Goal: Task Accomplishment & Management: Manage account settings

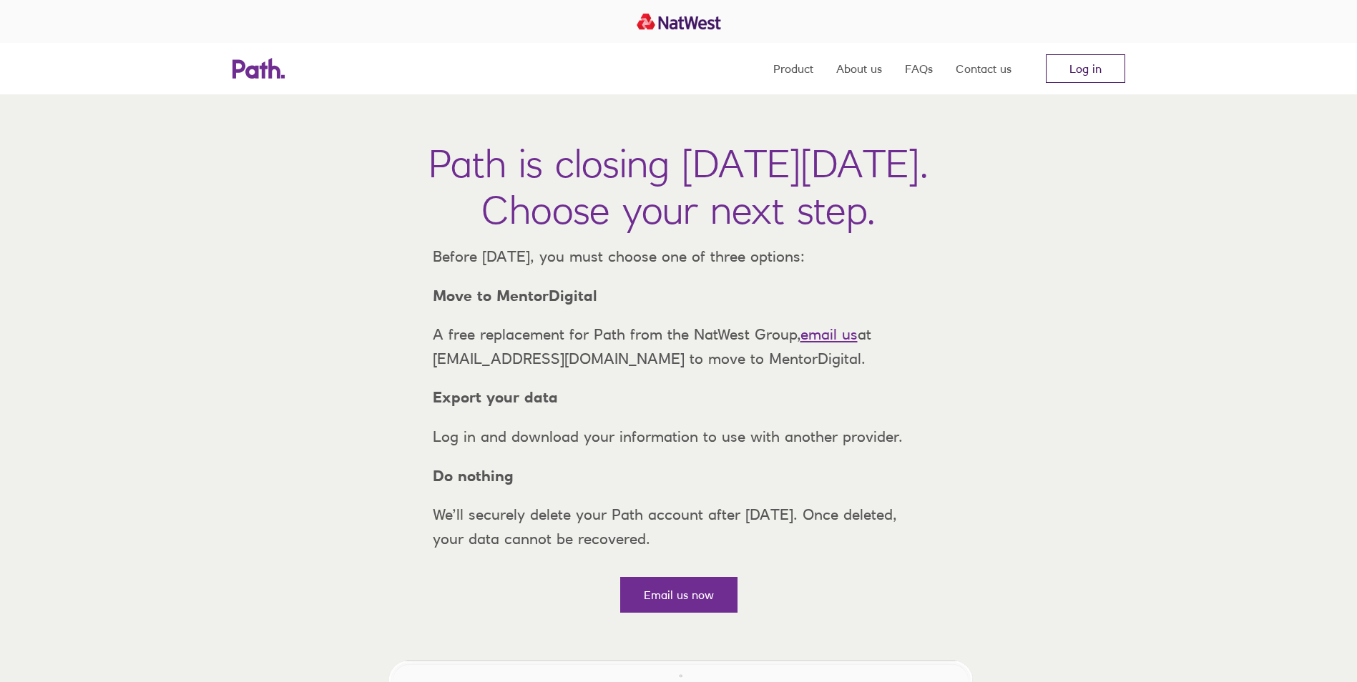
click at [1085, 67] on link "Log in" at bounding box center [1085, 68] width 79 height 29
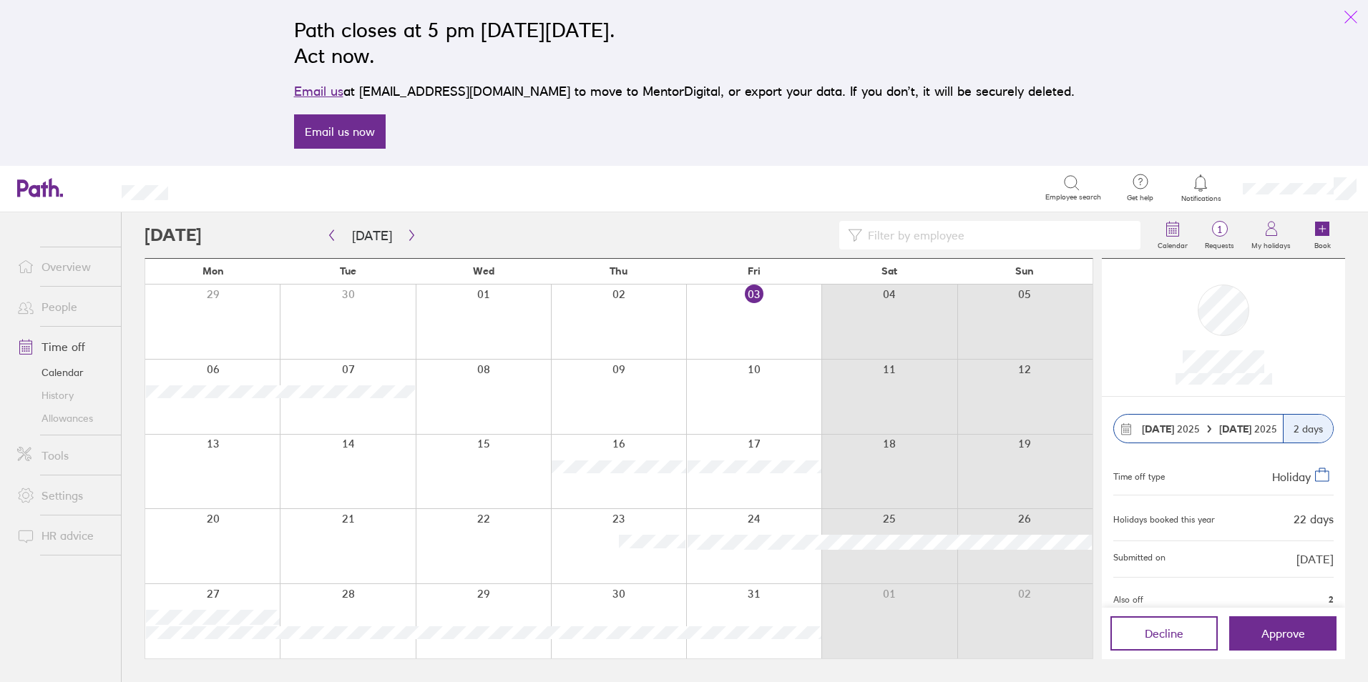
click at [1350, 16] on icon "link" at bounding box center [1350, 16] width 11 height 11
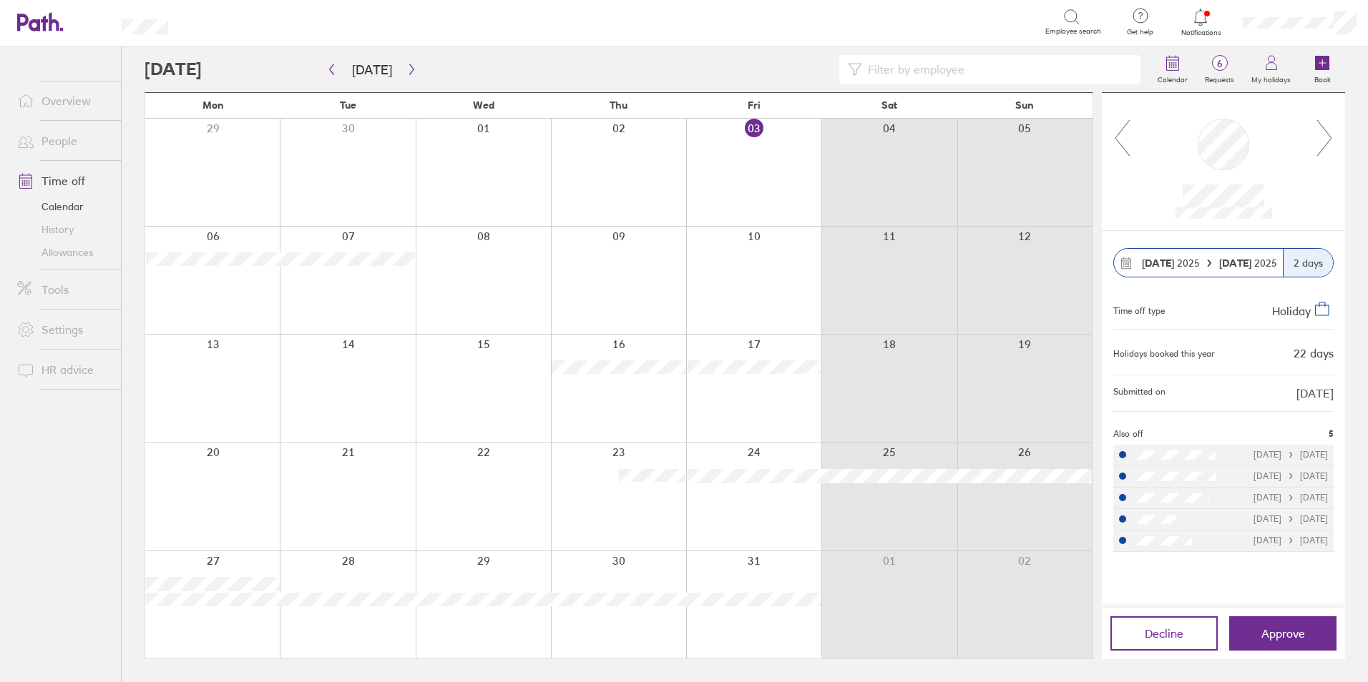
click at [1121, 142] on icon at bounding box center [1122, 138] width 18 height 39
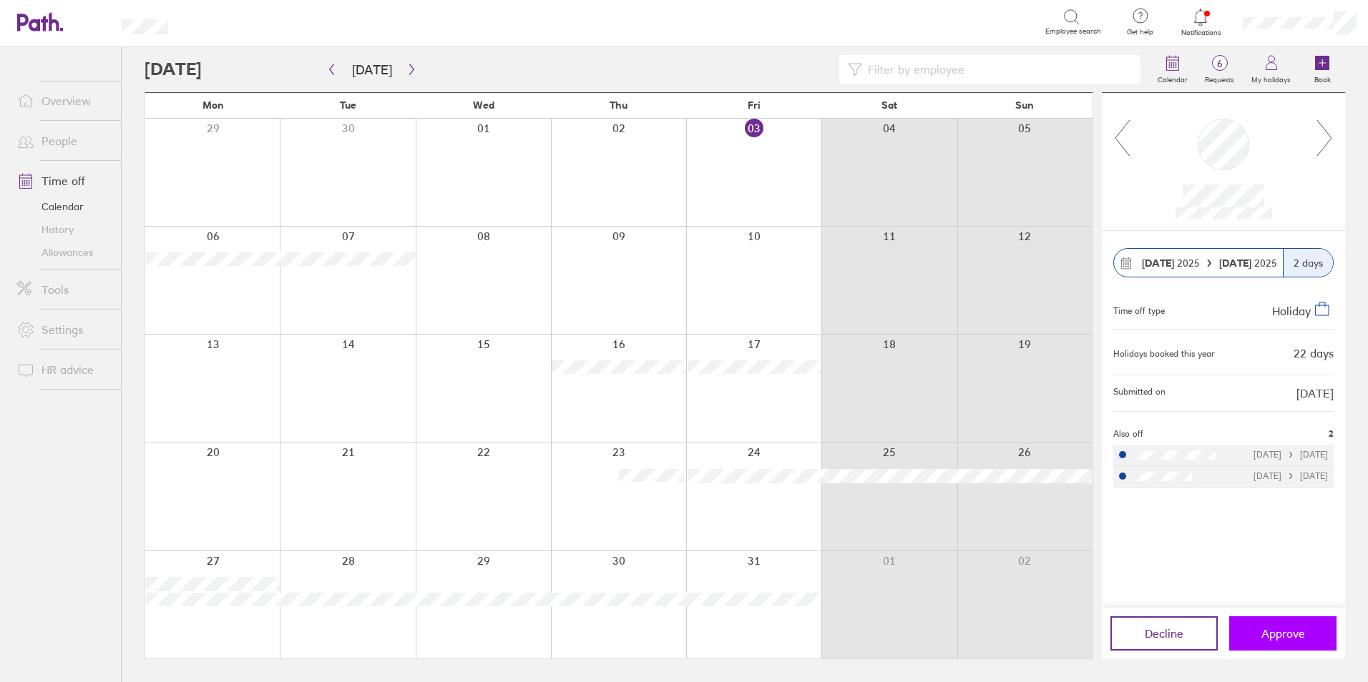
click at [1301, 634] on span "Approve" at bounding box center [1283, 633] width 44 height 13
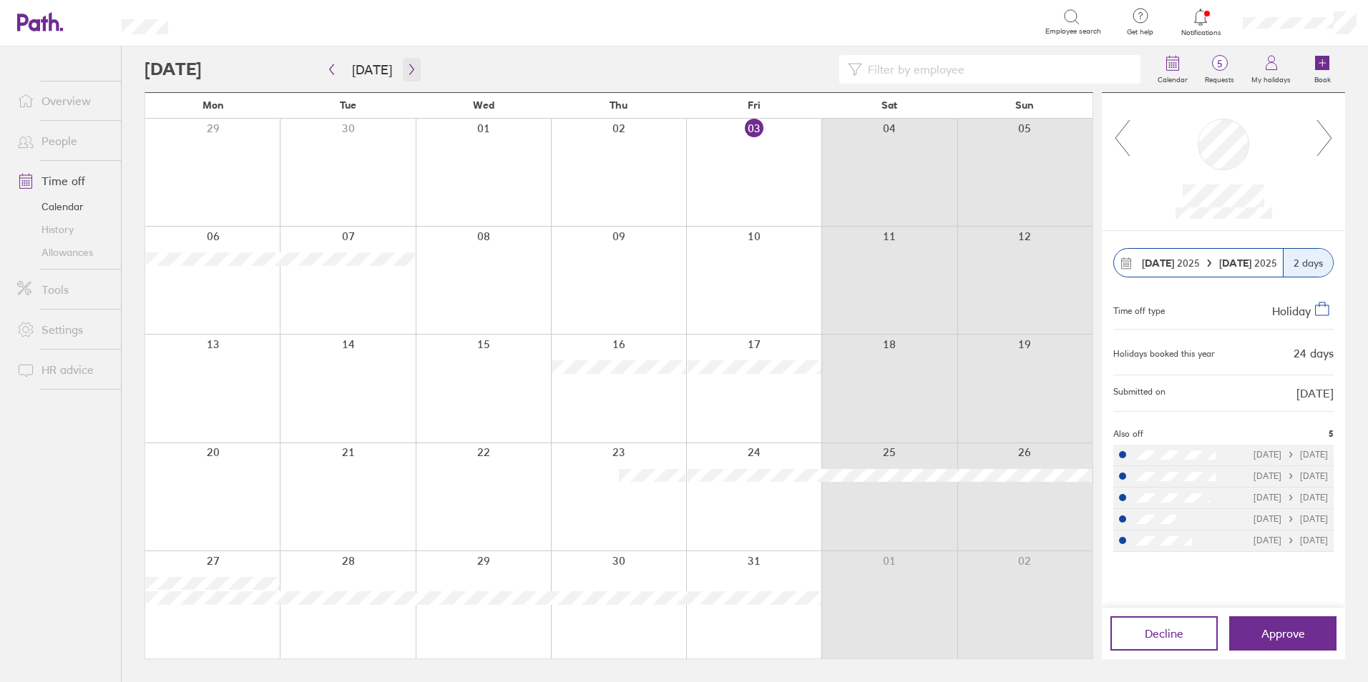
click at [407, 69] on icon "button" at bounding box center [411, 69] width 11 height 11
click at [409, 72] on icon "button" at bounding box center [411, 69] width 4 height 11
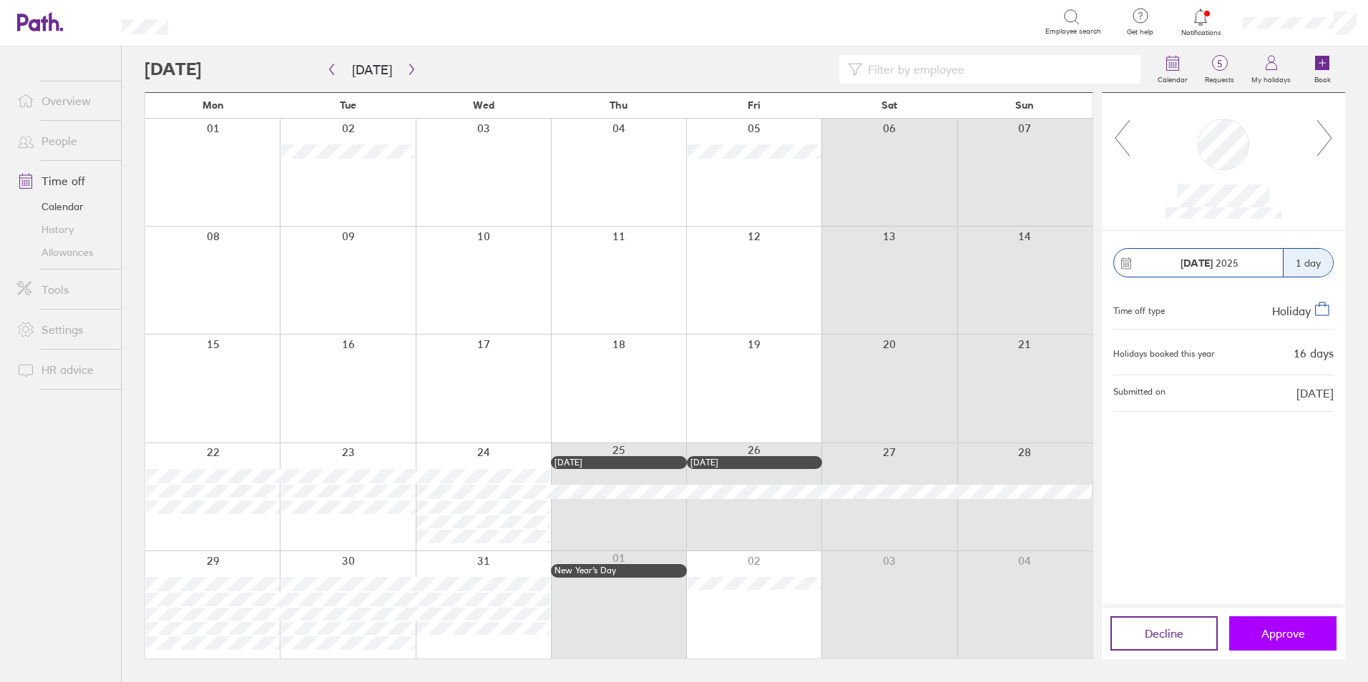
click at [1293, 627] on span "Approve" at bounding box center [1283, 633] width 44 height 13
click at [1286, 630] on span "Approve" at bounding box center [1283, 633] width 44 height 13
click at [1323, 142] on icon at bounding box center [1325, 138] width 18 height 39
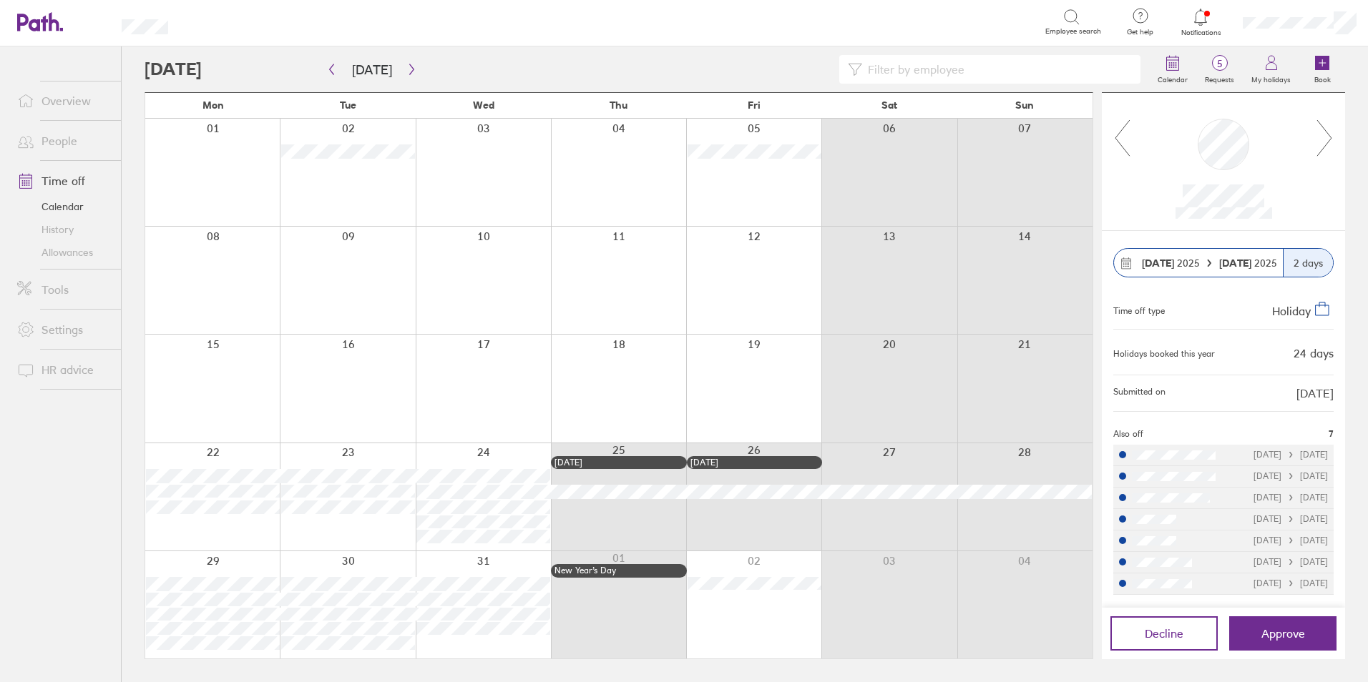
click at [1117, 143] on icon at bounding box center [1122, 138] width 18 height 39
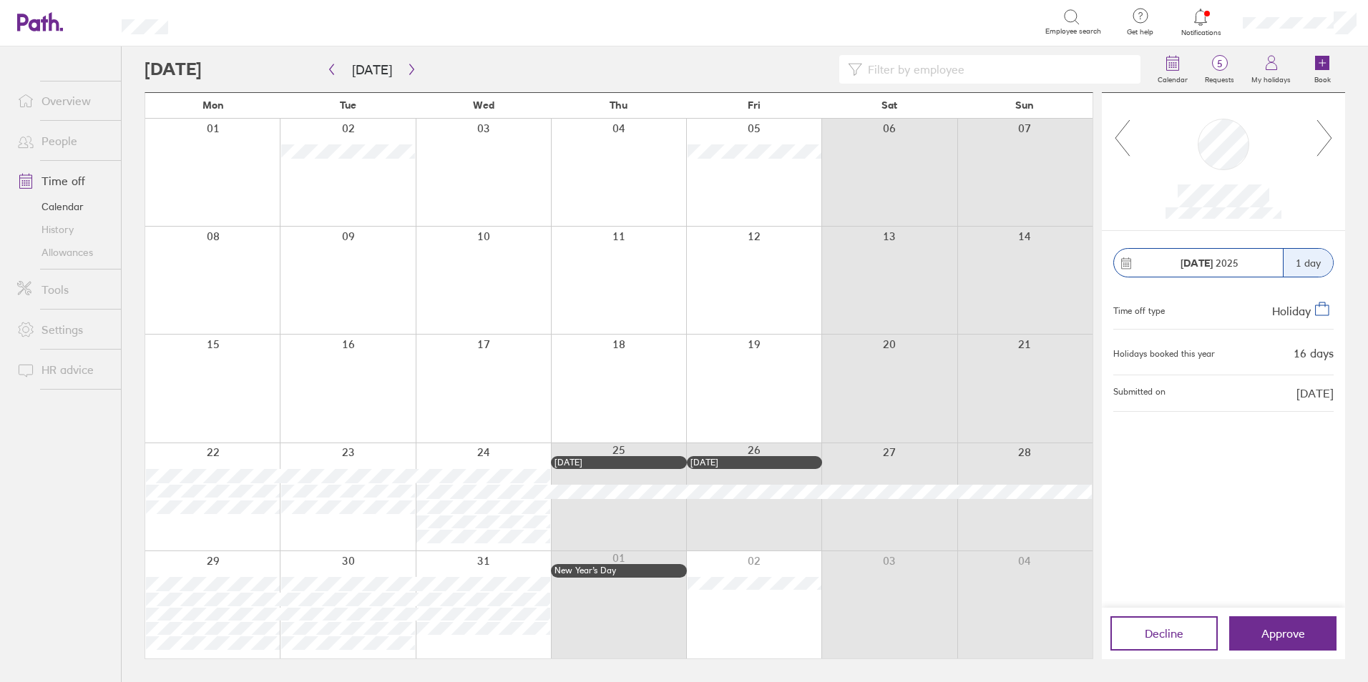
click at [1117, 143] on icon at bounding box center [1122, 138] width 18 height 39
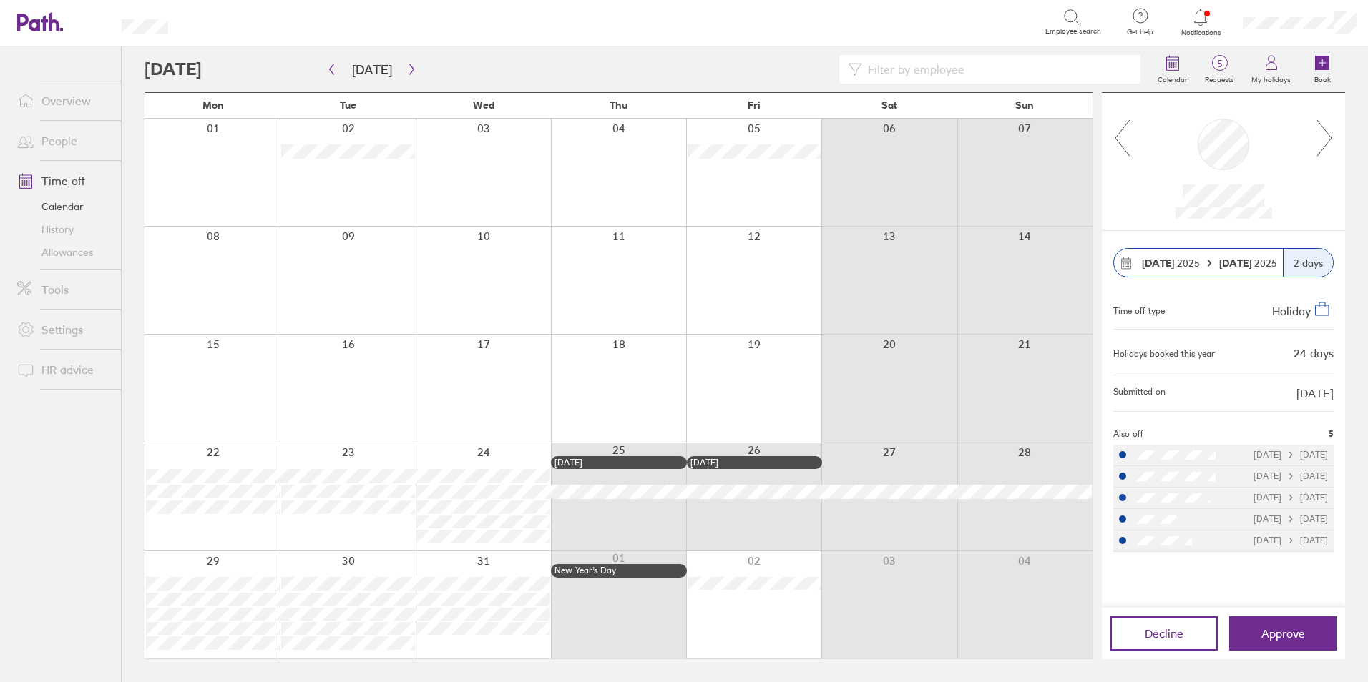
click at [1117, 143] on icon at bounding box center [1122, 138] width 18 height 39
click at [1117, 145] on icon at bounding box center [1122, 138] width 18 height 39
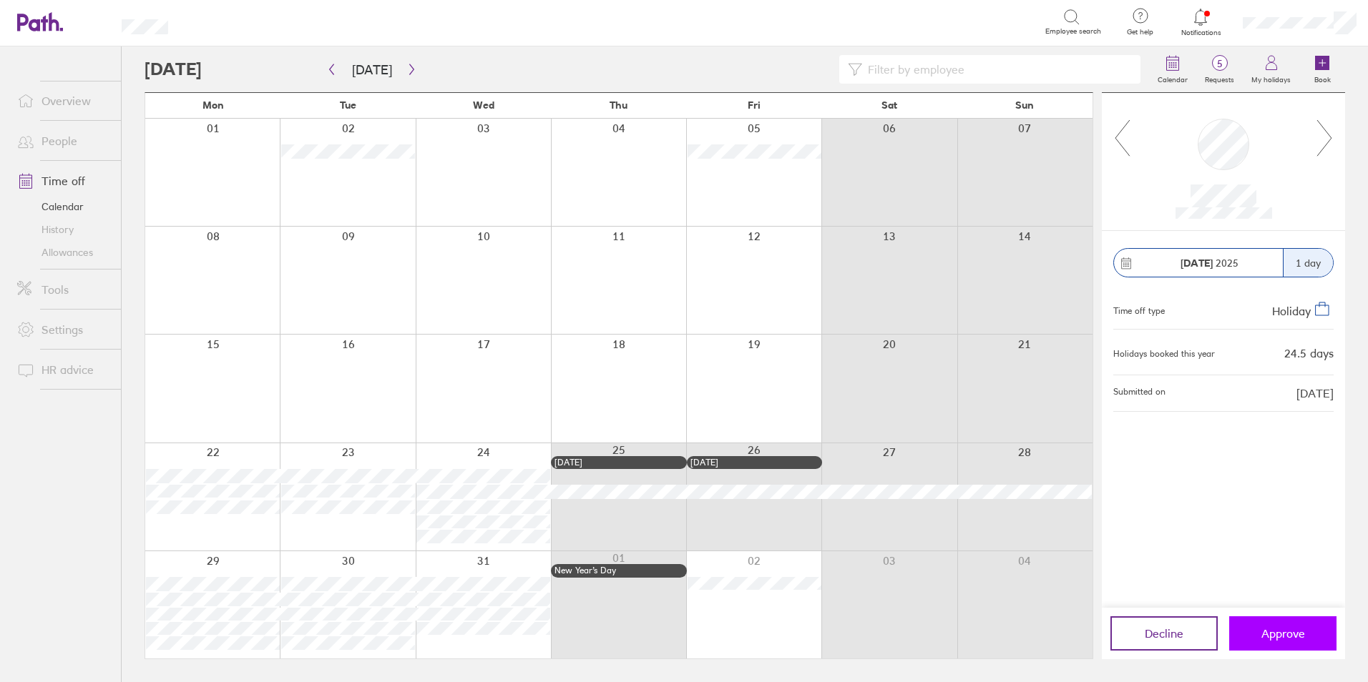
click at [1283, 634] on span "Approve" at bounding box center [1283, 633] width 44 height 13
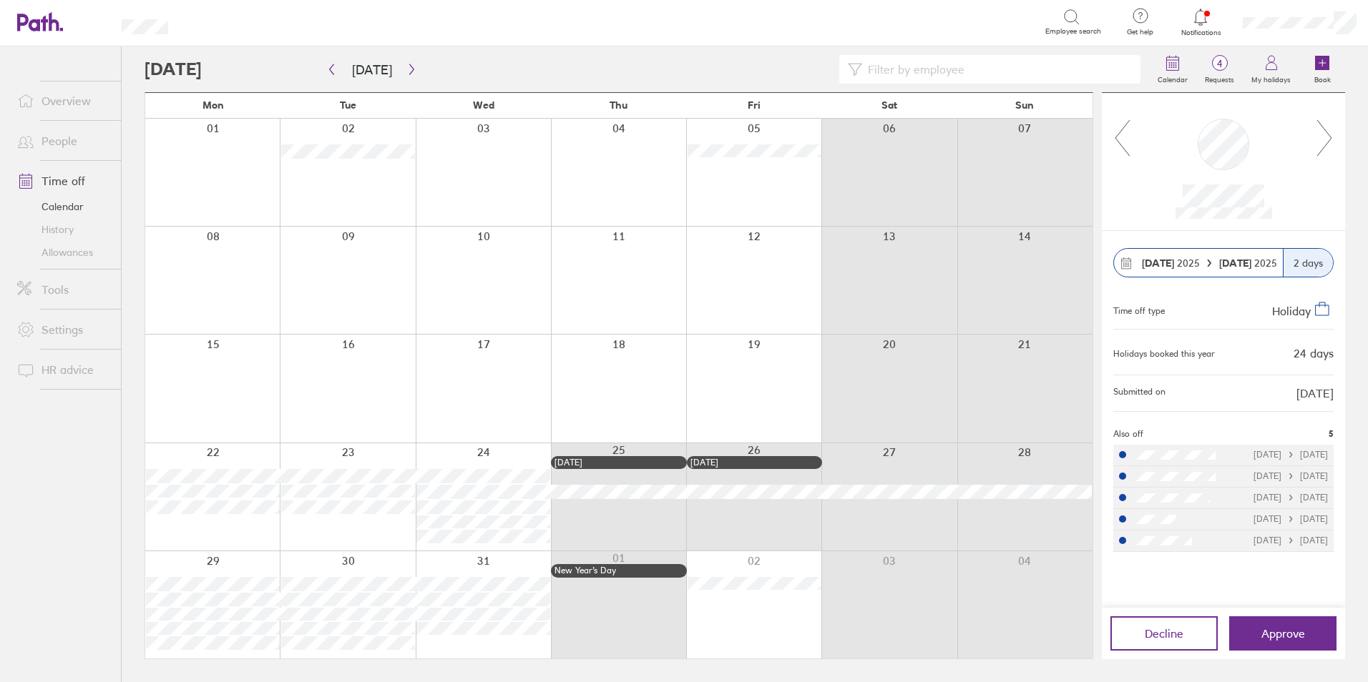
click at [1124, 134] on icon at bounding box center [1122, 138] width 18 height 39
click at [1123, 133] on icon at bounding box center [1122, 138] width 18 height 39
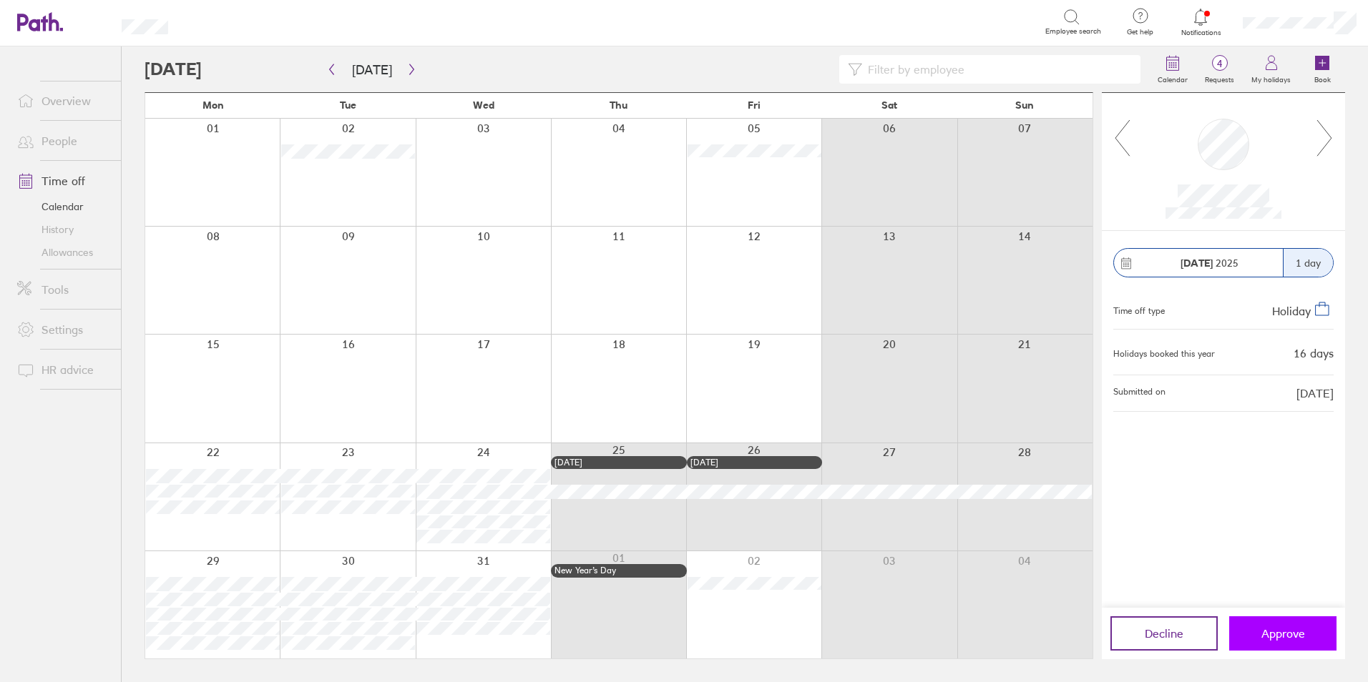
click at [1281, 627] on span "Approve" at bounding box center [1283, 633] width 44 height 13
click at [1122, 145] on icon at bounding box center [1122, 138] width 18 height 39
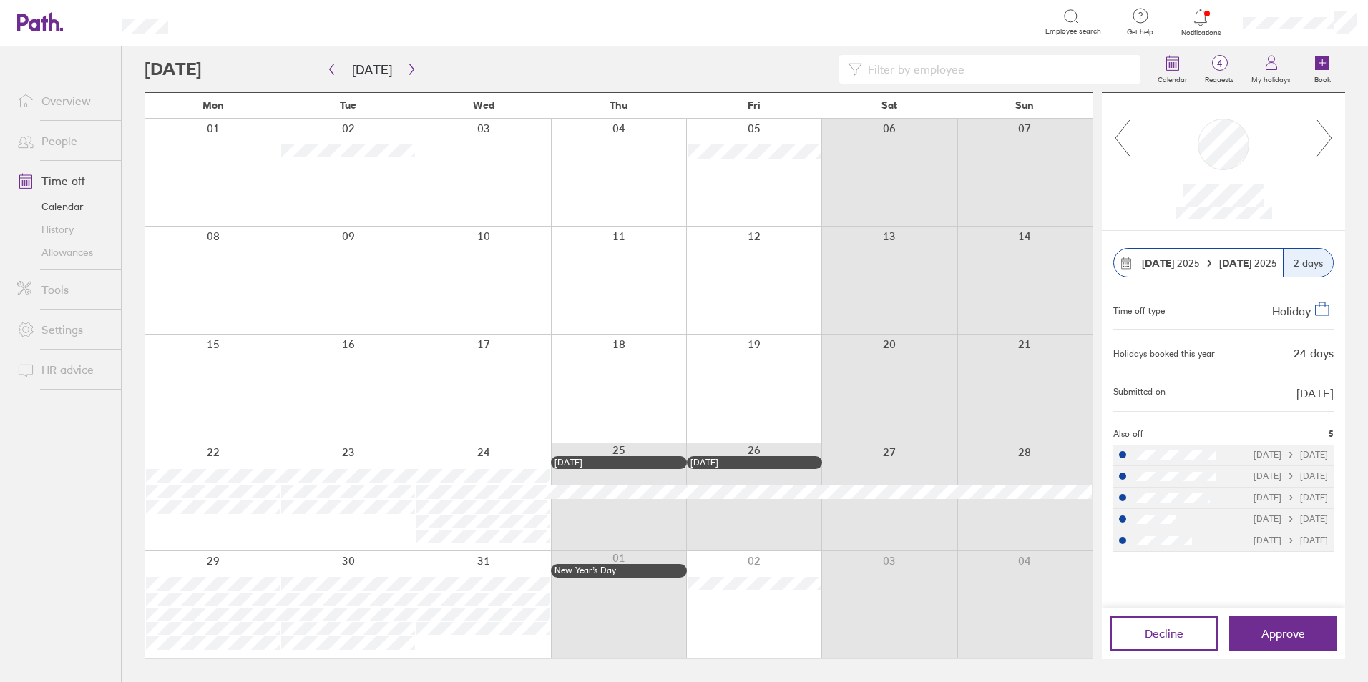
click at [1122, 145] on icon at bounding box center [1122, 138] width 18 height 39
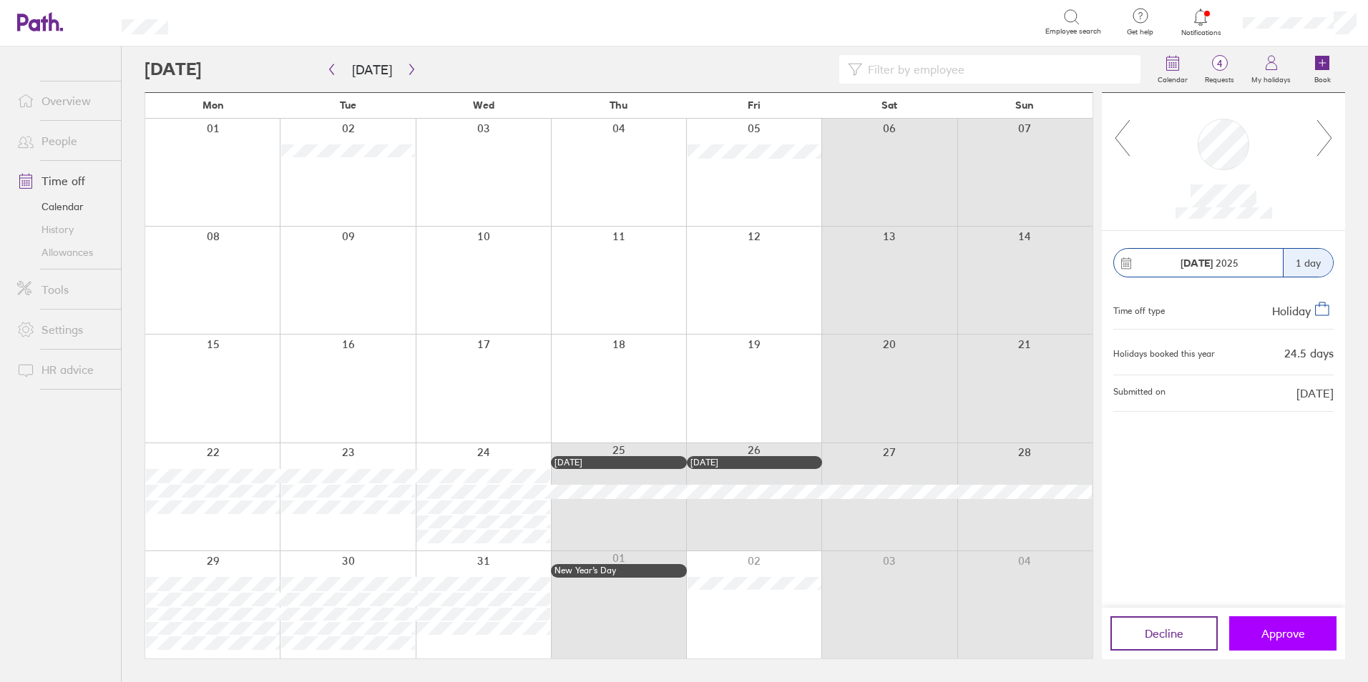
click at [1270, 632] on span "Approve" at bounding box center [1283, 633] width 44 height 13
